Goal: Navigation & Orientation: Find specific page/section

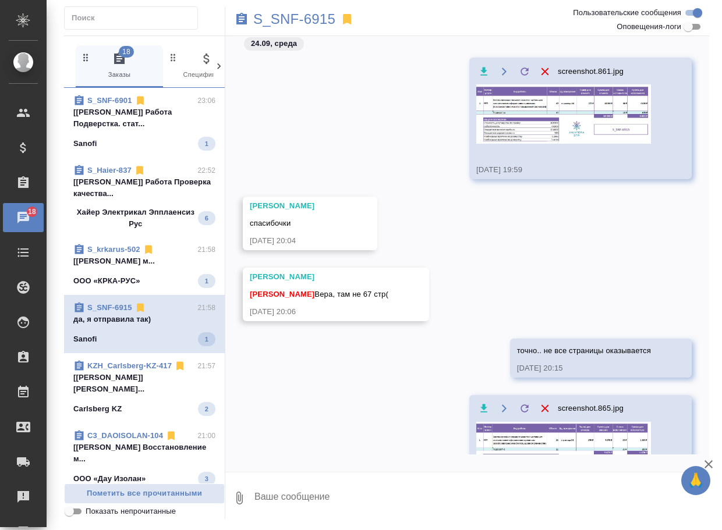
scroll to position [150, 0]
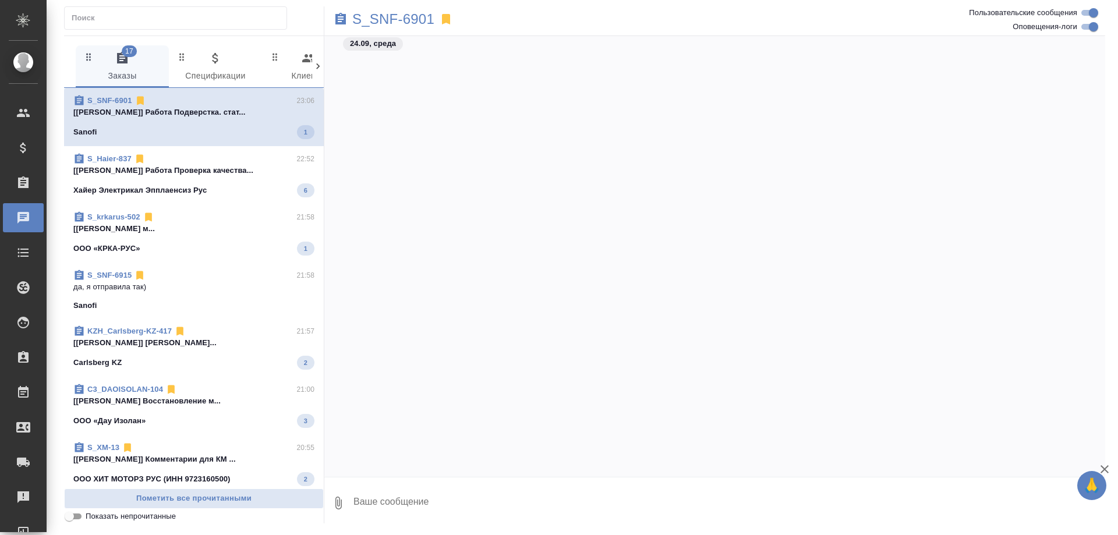
scroll to position [43484, 0]
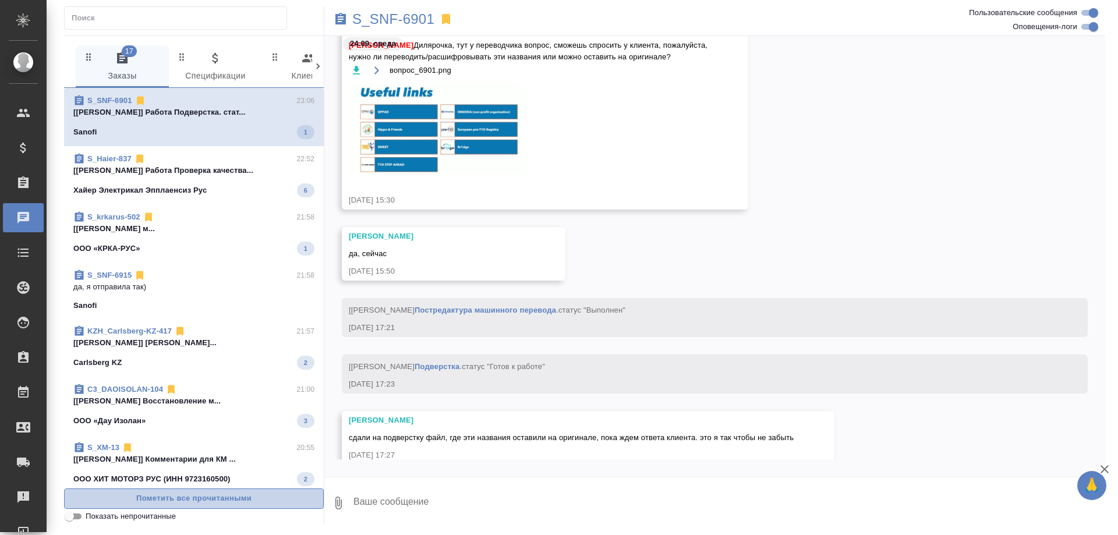
click at [176, 499] on span "Пометить все прочитанными" at bounding box center [193, 498] width 247 height 13
